Goal: Task Accomplishment & Management: Manage account settings

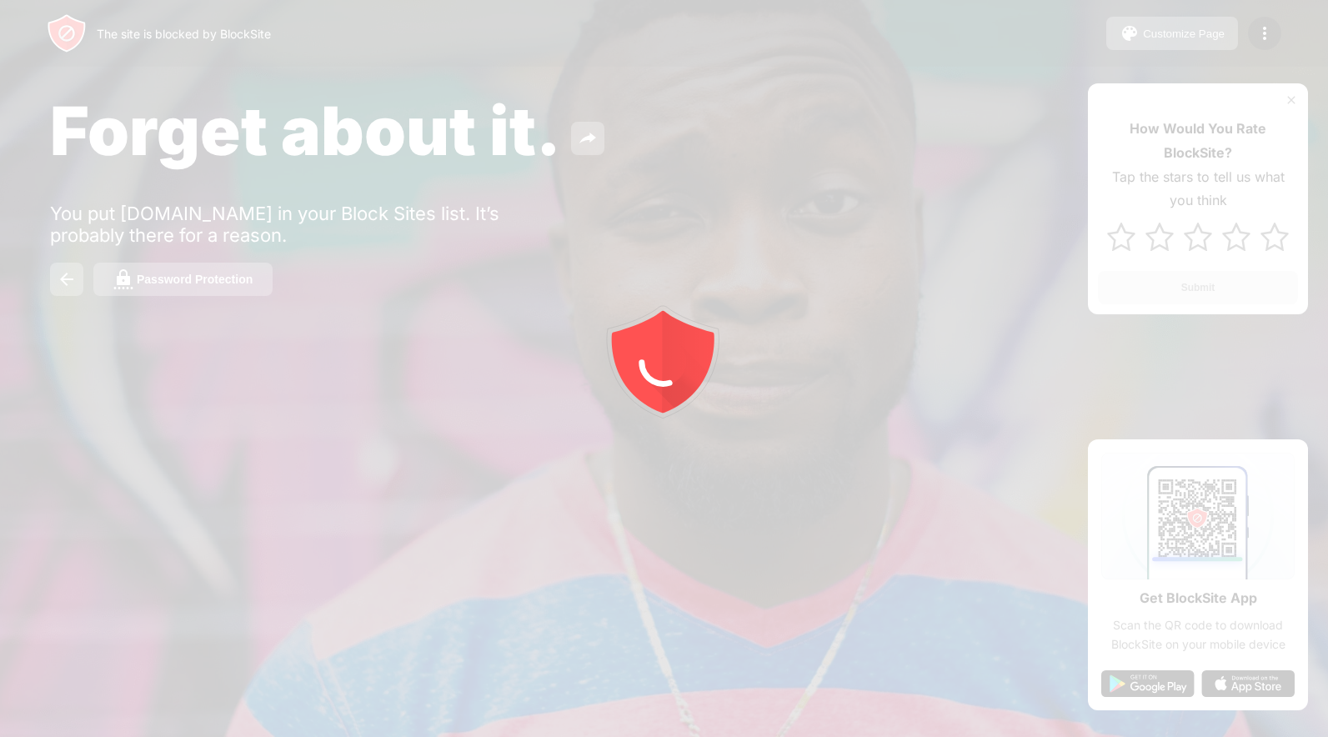
click at [1261, 45] on div at bounding box center [664, 368] width 1328 height 737
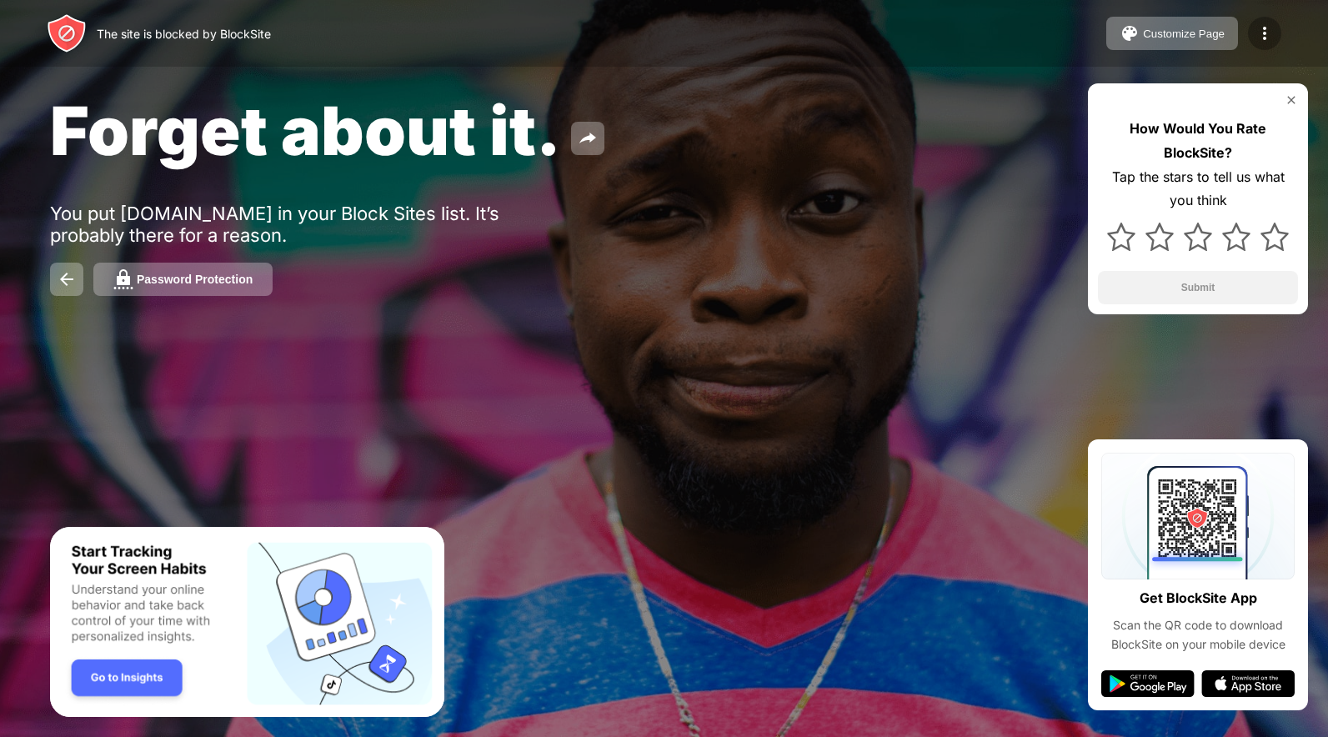
click at [1266, 33] on img at bounding box center [1265, 33] width 20 height 20
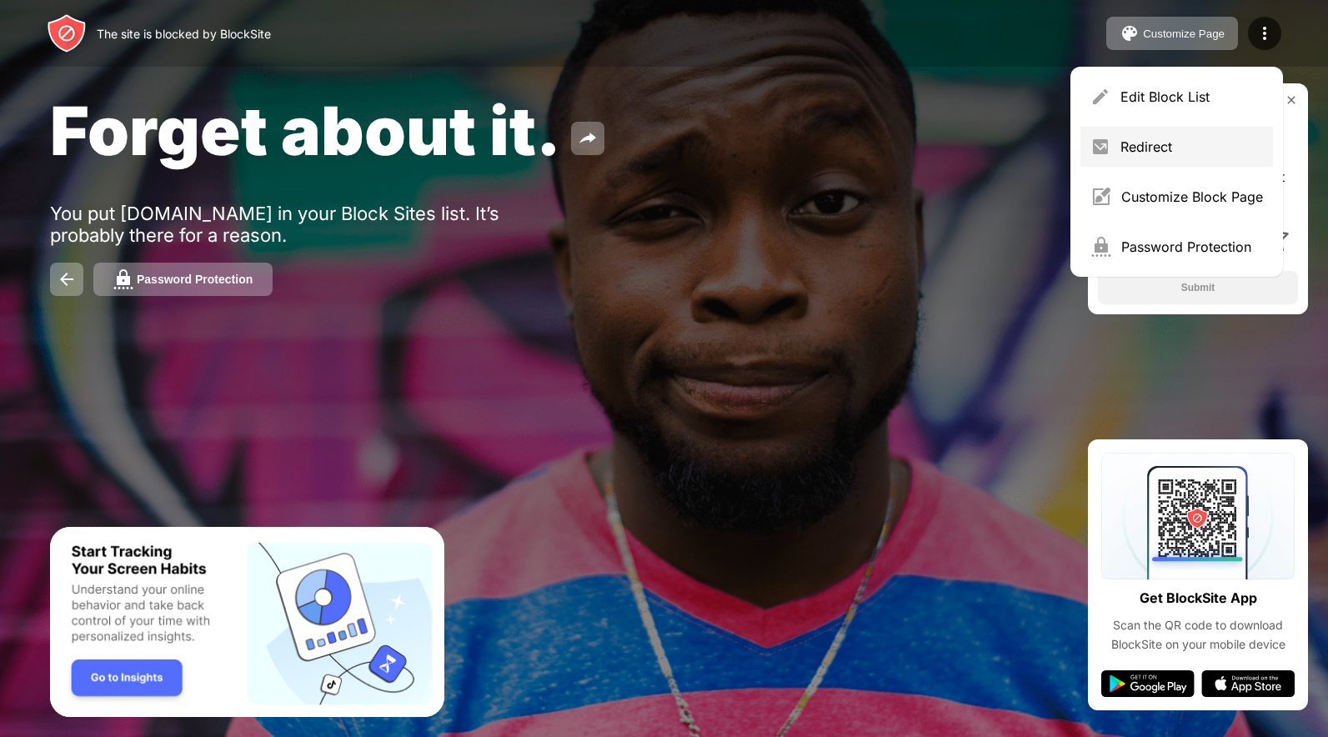
click at [1188, 133] on div "Redirect" at bounding box center [1176, 147] width 193 height 40
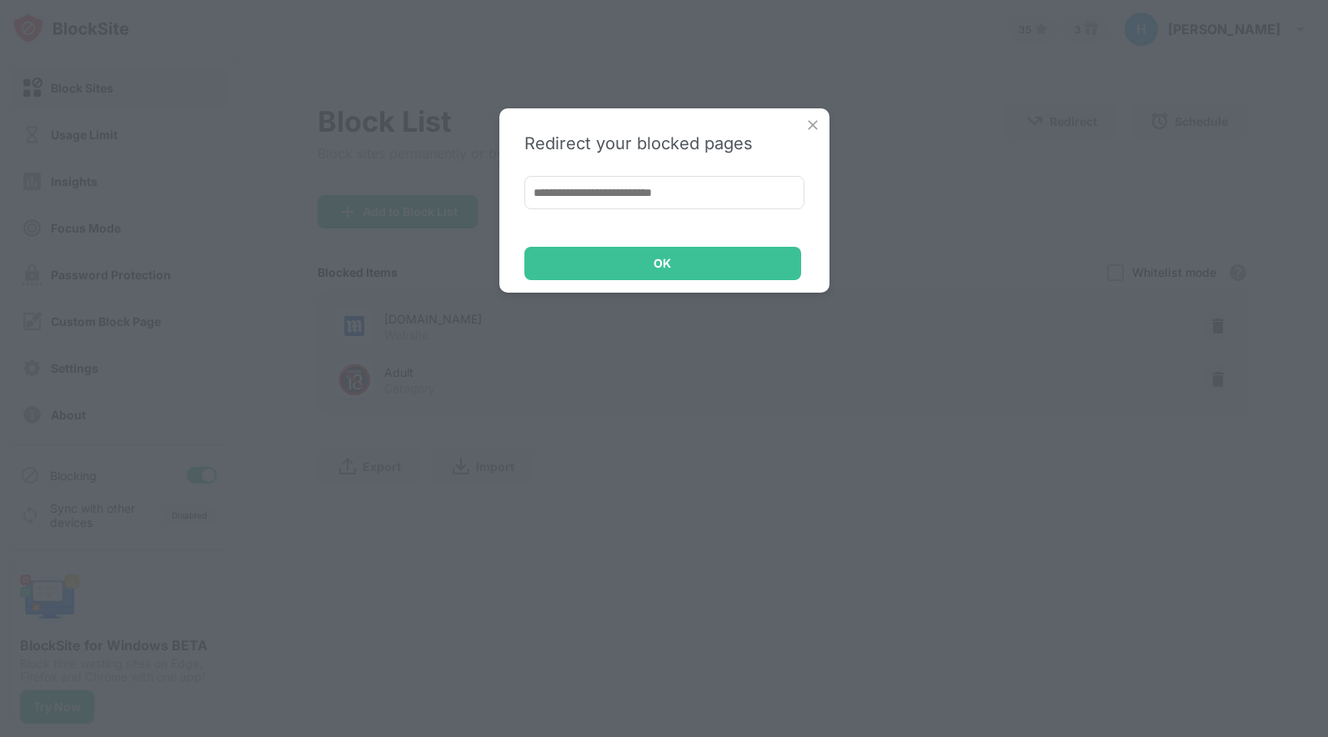
click at [1196, 86] on div "Redirect your blocked pages OK" at bounding box center [664, 368] width 1328 height 737
click at [803, 118] on div "Redirect your blocked pages OK" at bounding box center [664, 200] width 330 height 184
click at [805, 123] on img at bounding box center [813, 125] width 17 height 17
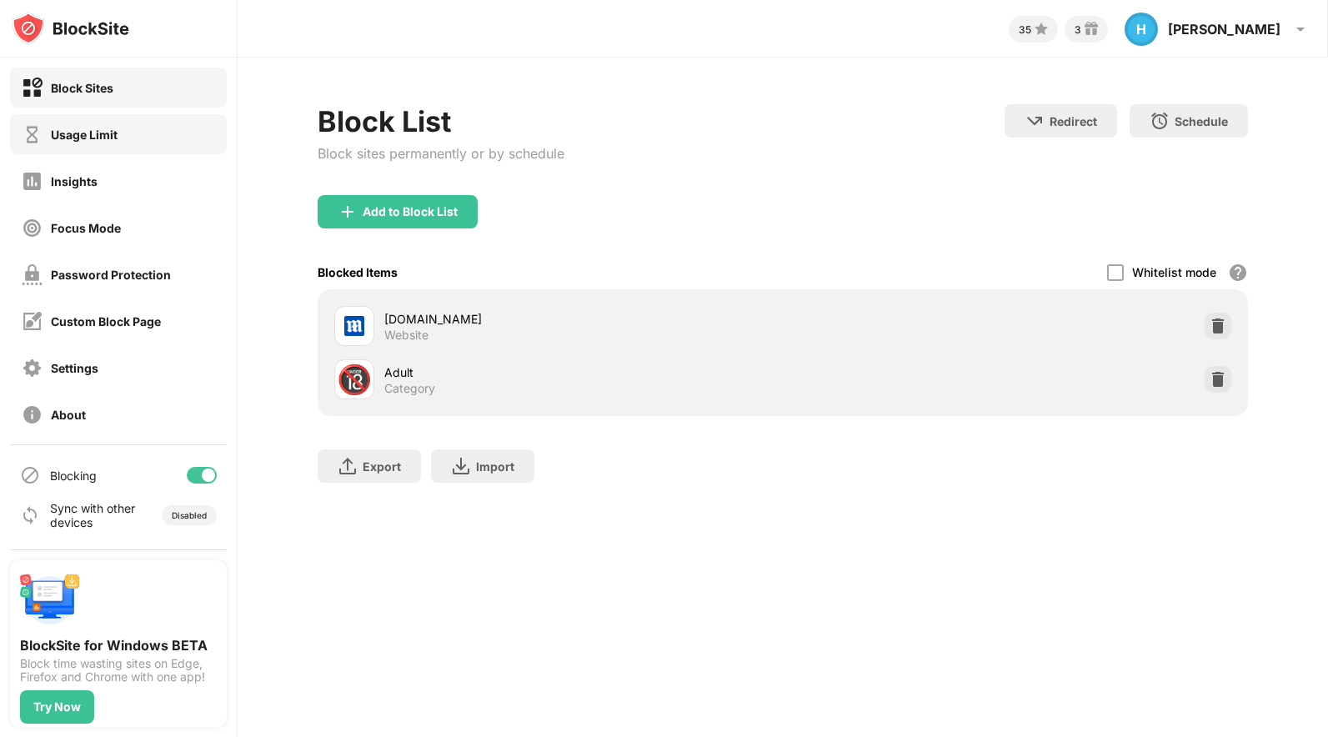
click at [122, 140] on div "Usage Limit" at bounding box center [118, 134] width 217 height 40
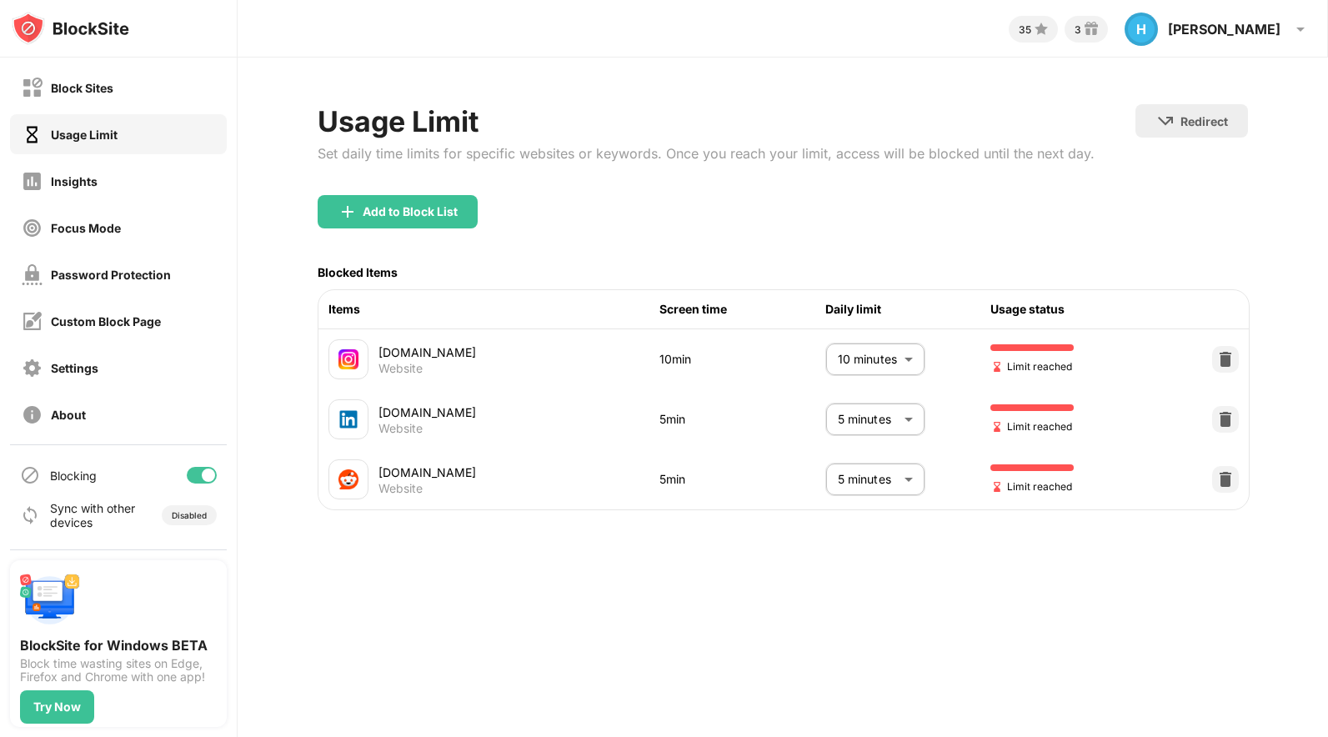
click at [898, 354] on body "Block Sites Usage Limit Insights Focus Mode Password Protection Custom Block Pa…" at bounding box center [664, 368] width 1328 height 737
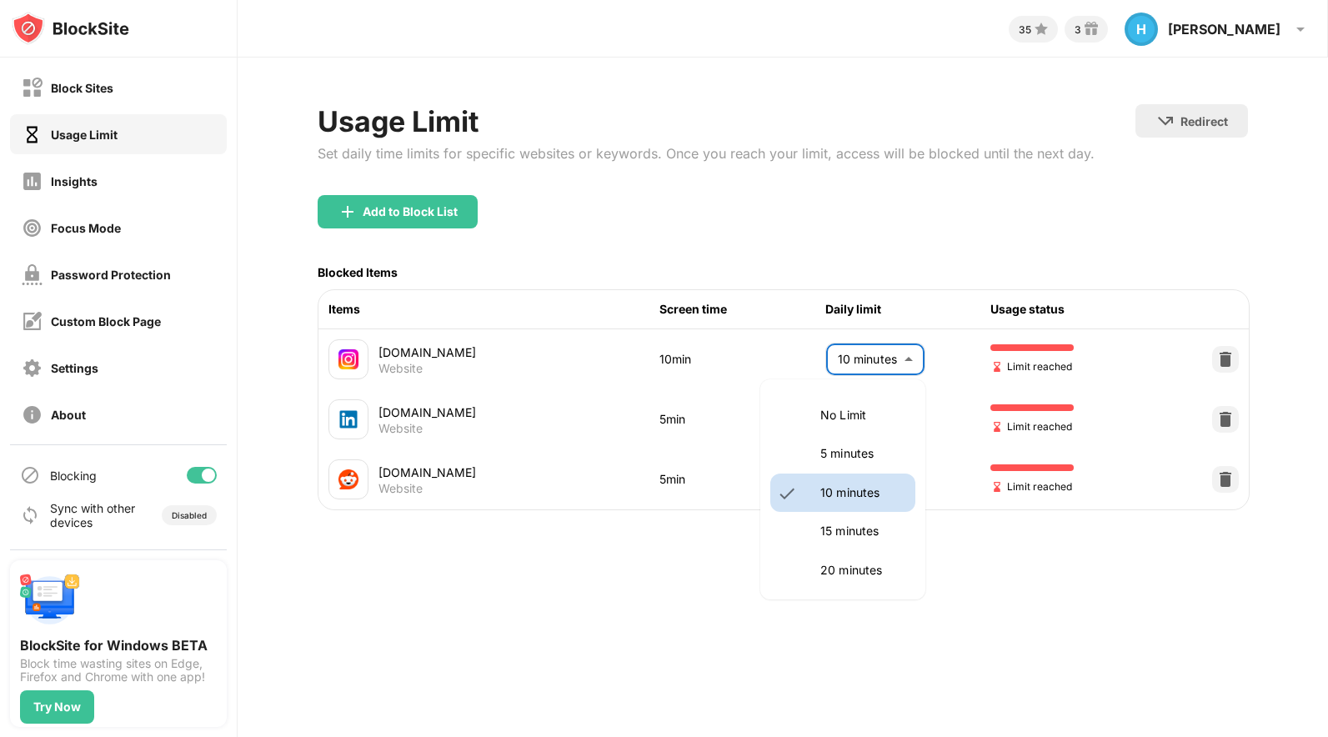
click at [856, 518] on li "15 minutes" at bounding box center [842, 531] width 145 height 38
type input "**"
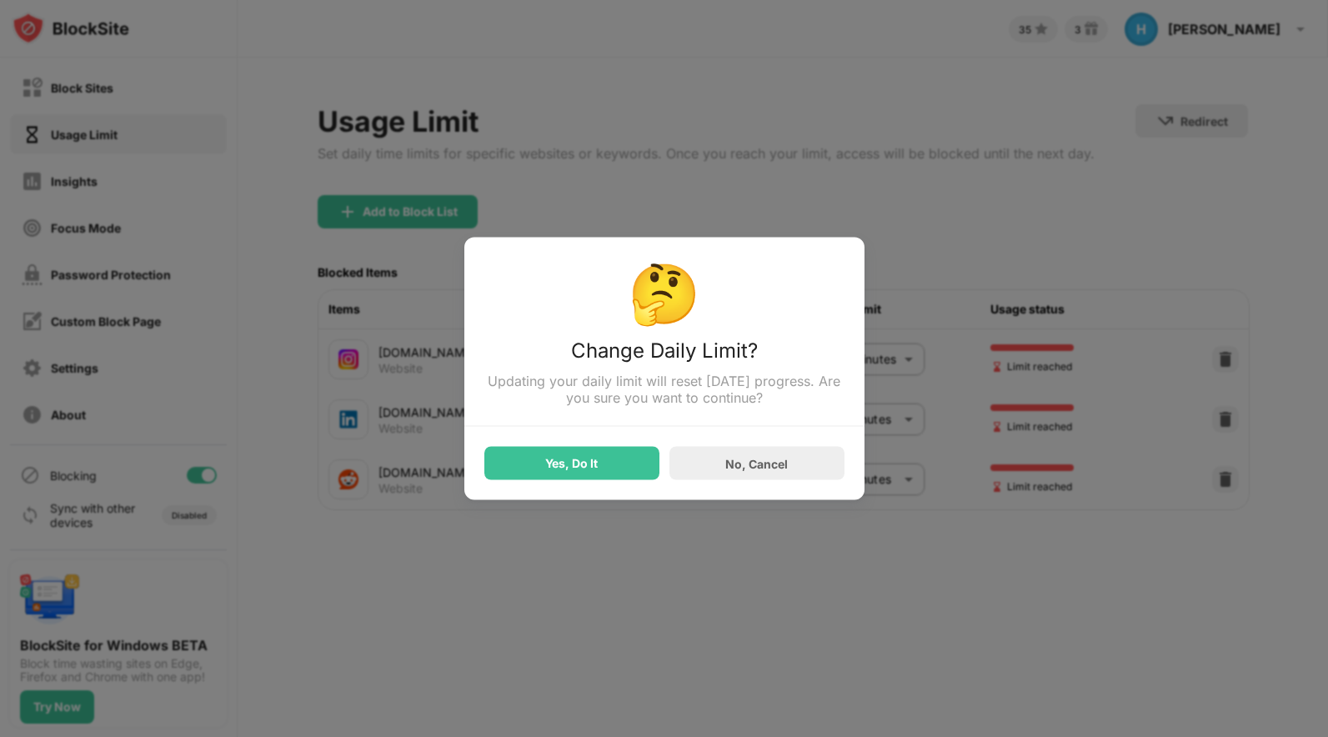
click at [535, 496] on div "🤔 Change Daily Limit? Updating your daily limit will reset today’s progress. Ar…" at bounding box center [664, 369] width 400 height 263
click at [552, 470] on div "Yes, Do It" at bounding box center [571, 463] width 53 height 13
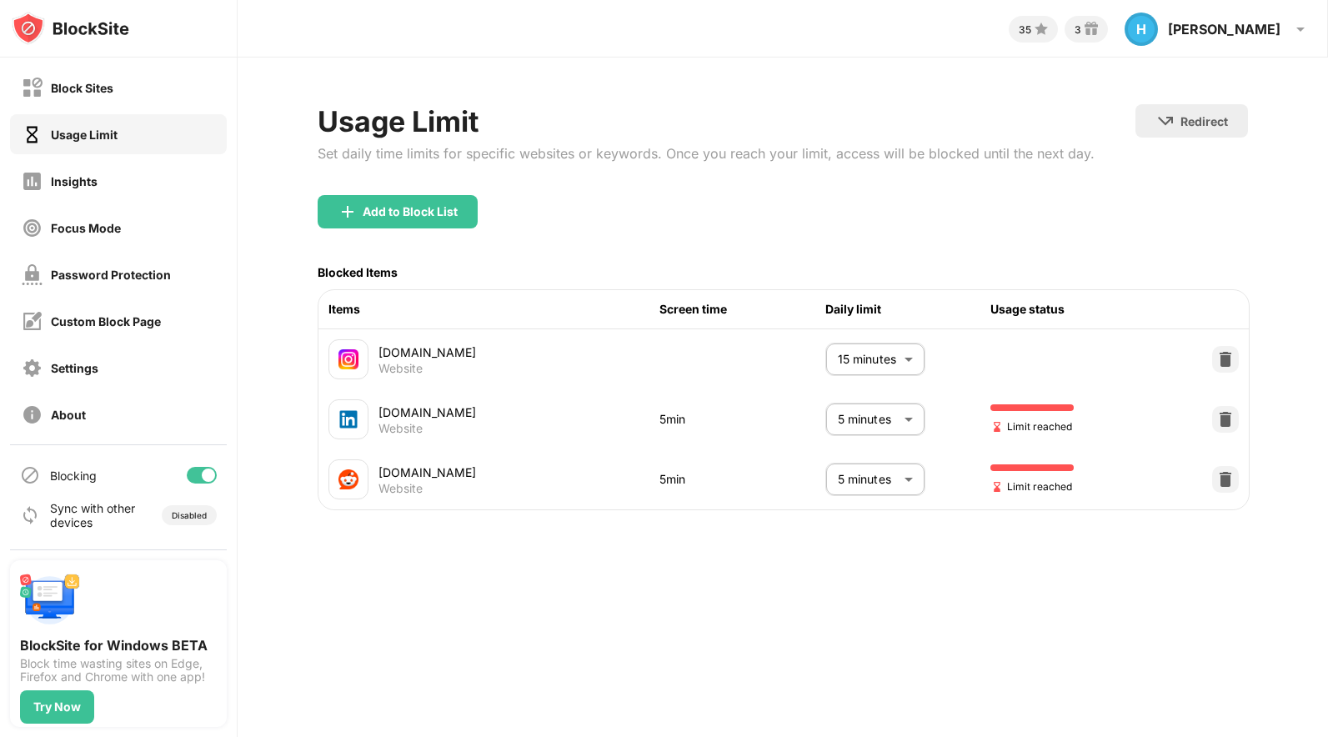
click at [338, 361] on img at bounding box center [348, 359] width 20 height 20
